Goal: Task Accomplishment & Management: Use online tool/utility

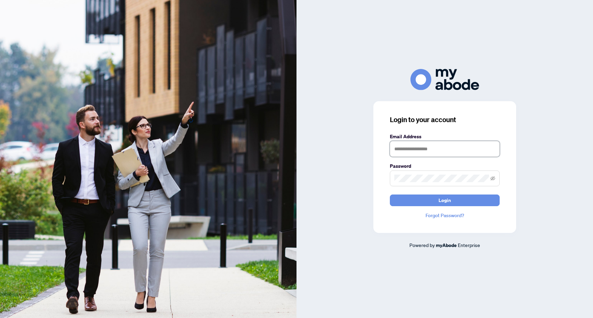
click at [441, 141] on input "text" at bounding box center [445, 149] width 110 height 16
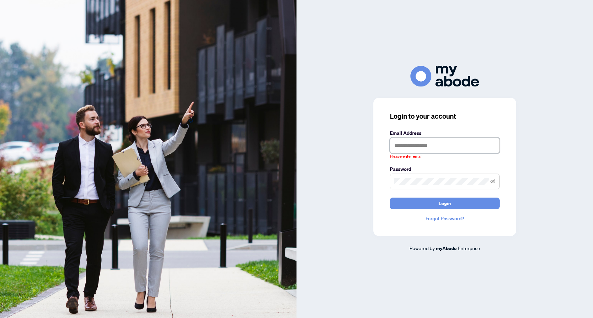
type input "**********"
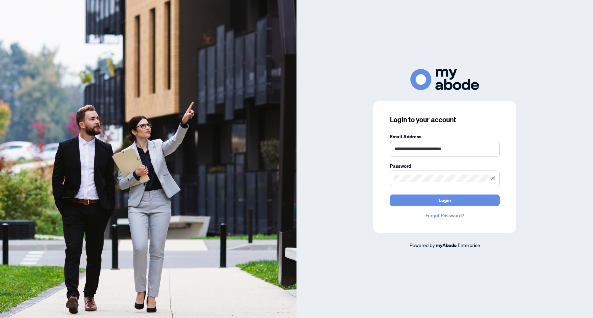
click at [441, 214] on link "Forgot Password?" at bounding box center [445, 216] width 110 height 8
click at [443, 200] on span "Login" at bounding box center [445, 200] width 12 height 11
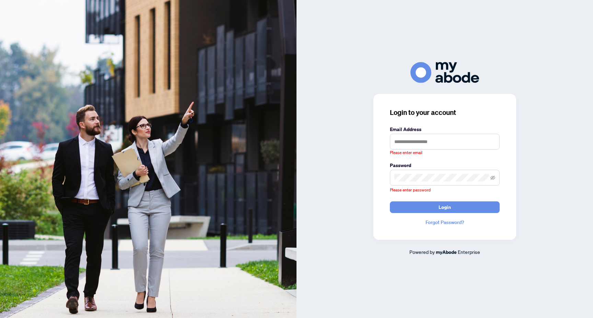
click at [436, 157] on form "Email Address Please enter email Password Please enter password Login" at bounding box center [445, 170] width 110 height 88
click at [436, 147] on input "text" at bounding box center [445, 142] width 110 height 16
type input "**********"
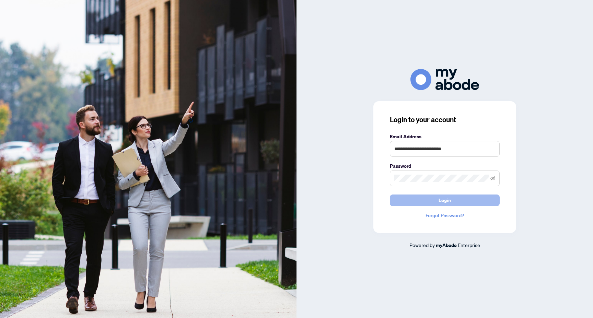
click at [447, 201] on span "Login" at bounding box center [445, 200] width 12 height 11
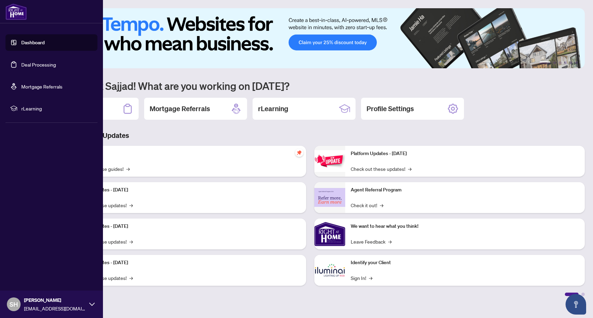
click at [38, 64] on link "Deal Processing" at bounding box center [38, 64] width 35 height 6
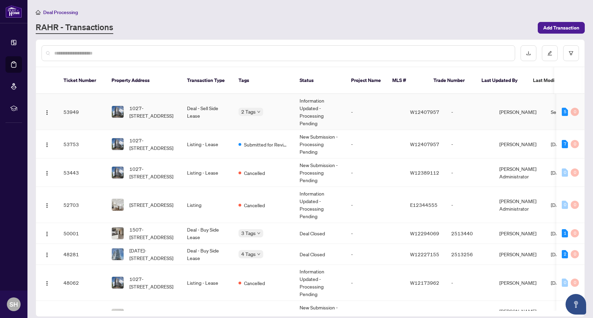
click at [300, 121] on td "Information Updated - Processing Pending" at bounding box center [320, 112] width 52 height 36
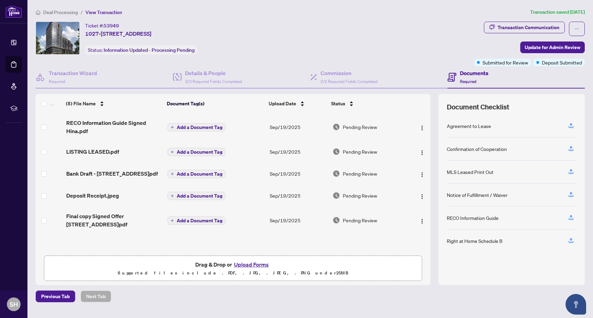
click at [73, 14] on span "Deal Processing" at bounding box center [60, 12] width 35 height 6
